Goal: Task Accomplishment & Management: Manage account settings

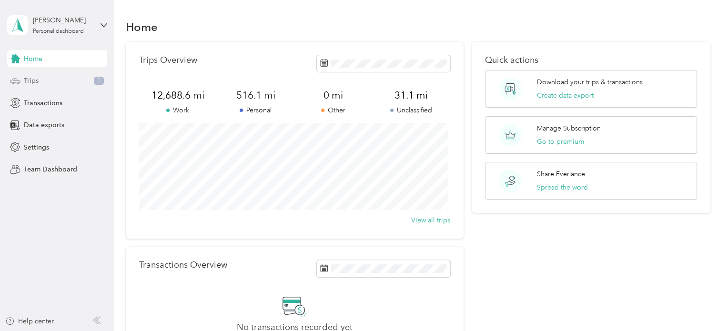
click at [13, 77] on icon at bounding box center [15, 81] width 10 height 10
